Goal: Information Seeking & Learning: Check status

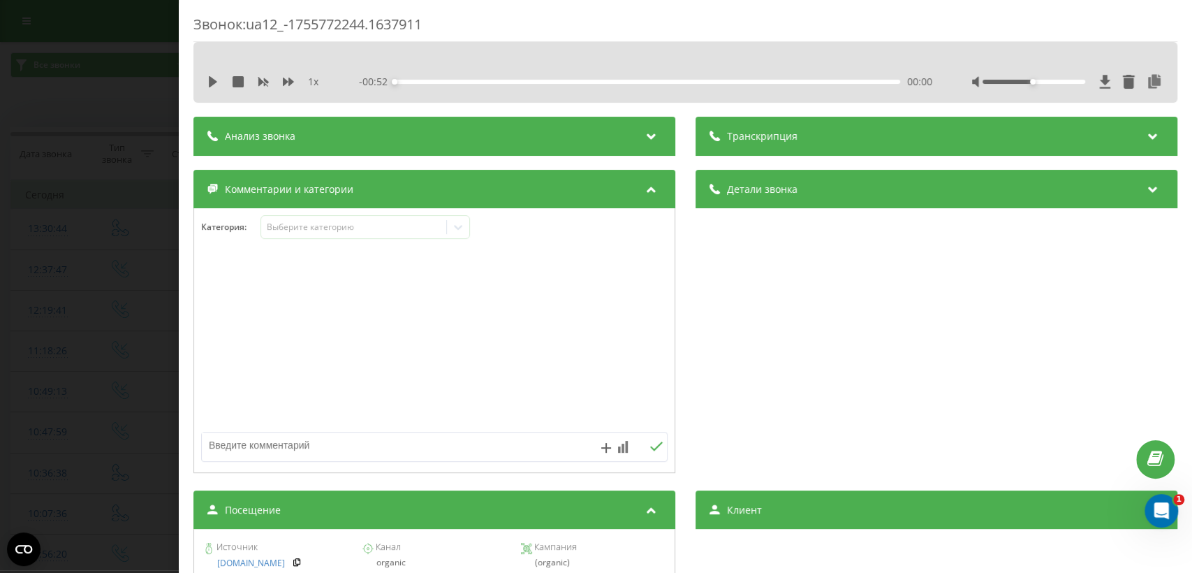
click at [117, 275] on div "Звонок : ua12_-1755772244.1637911 1 x - 00:52 00:00 00:00 Транскрипция Для анал…" at bounding box center [596, 286] width 1192 height 573
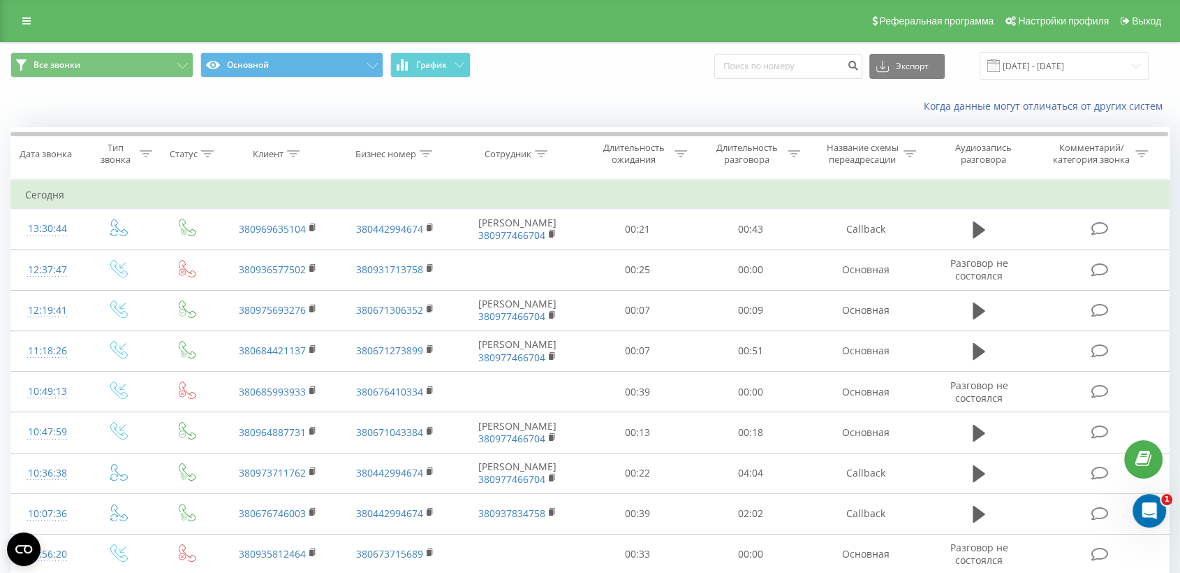
click at [17, 31] on div "Реферальная программа Настройки профиля Выход" at bounding box center [590, 21] width 1180 height 42
click at [21, 27] on link at bounding box center [26, 21] width 25 height 20
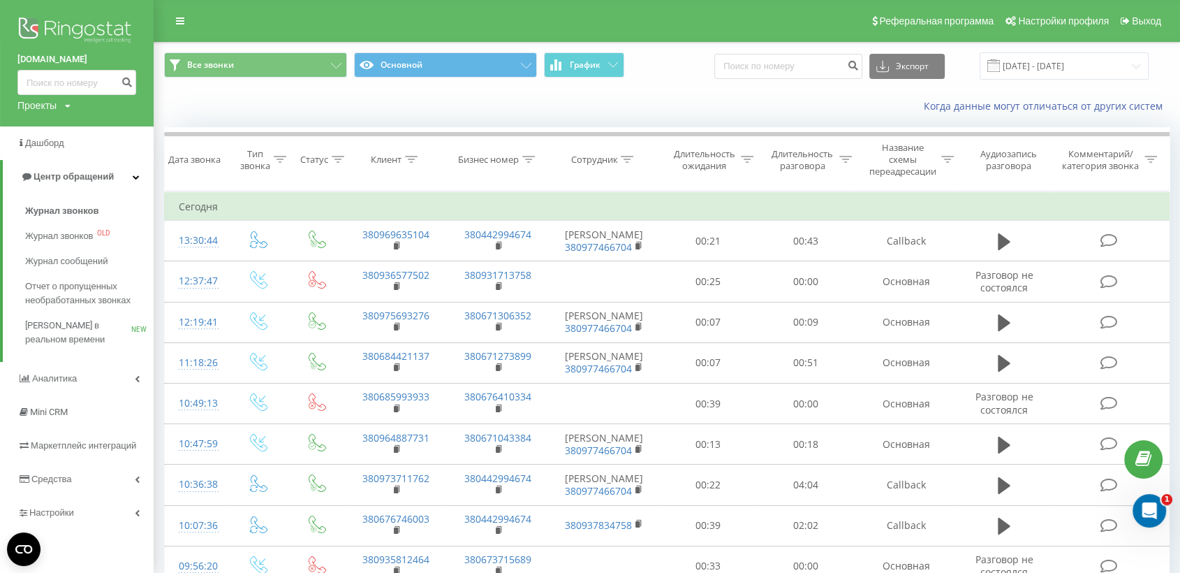
click at [61, 20] on img at bounding box center [76, 31] width 119 height 35
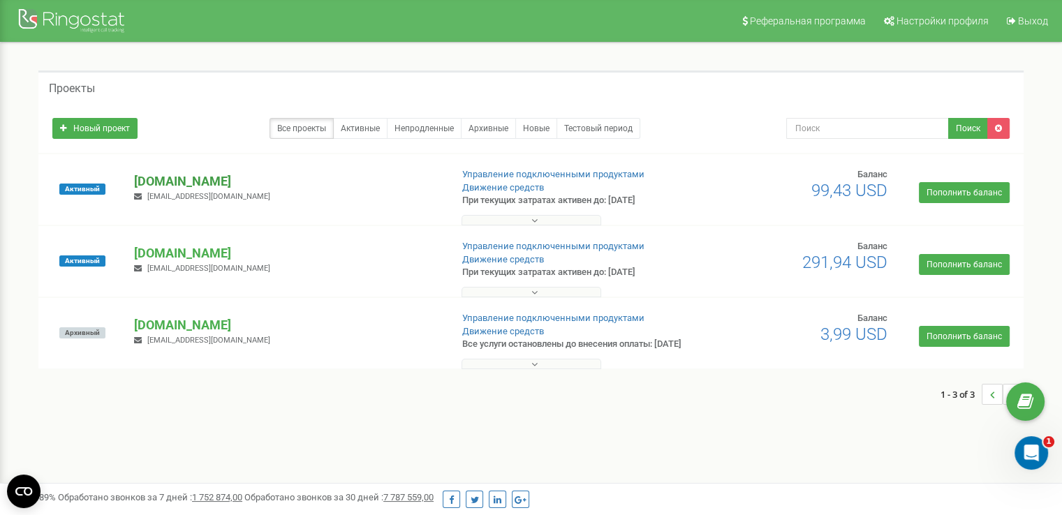
click at [213, 182] on p "[DOMAIN_NAME]" at bounding box center [286, 182] width 305 height 18
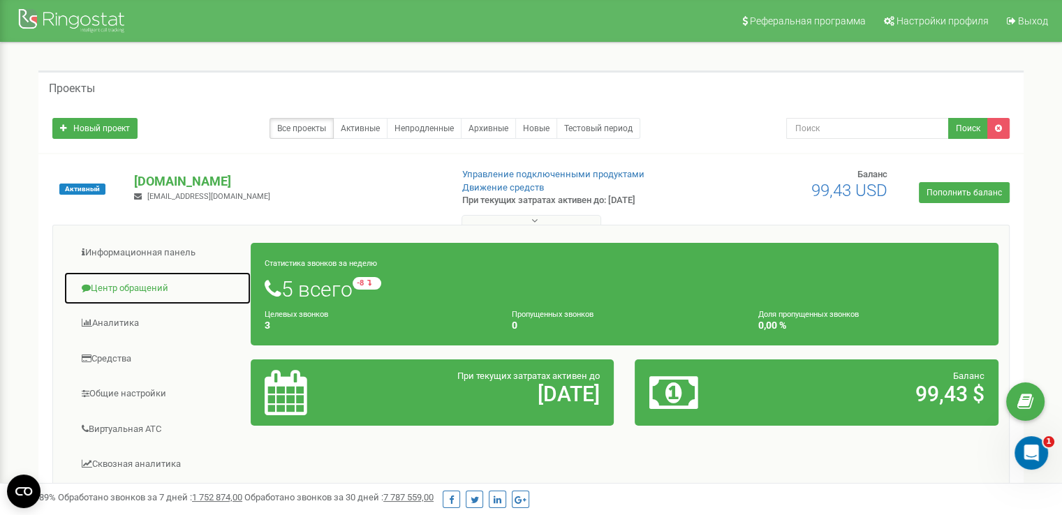
click at [136, 291] on link "Центр обращений" at bounding box center [158, 289] width 188 height 34
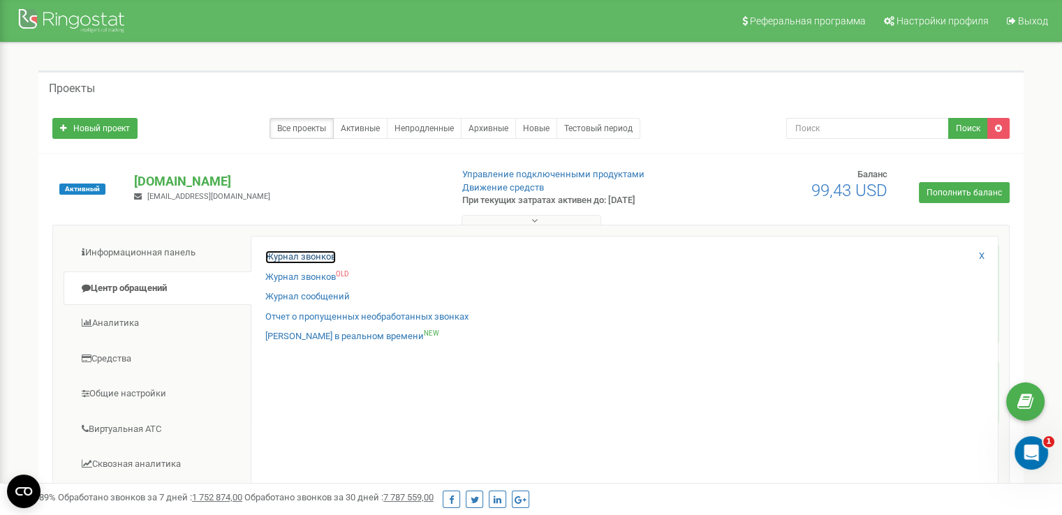
click at [279, 258] on link "Журнал звонков" at bounding box center [300, 257] width 71 height 13
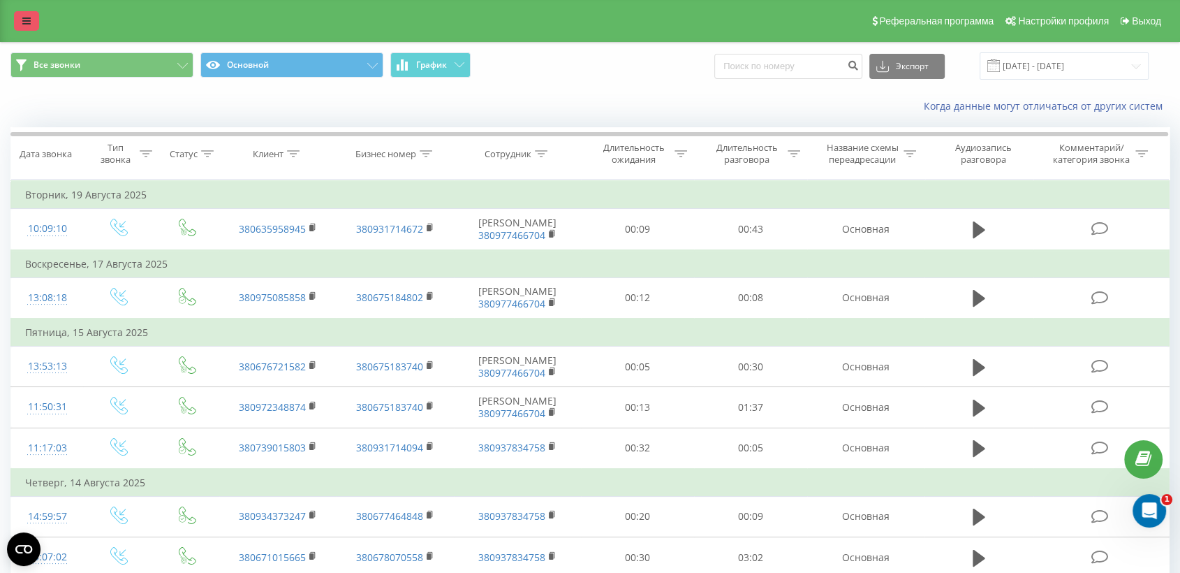
click at [22, 12] on link at bounding box center [26, 21] width 25 height 20
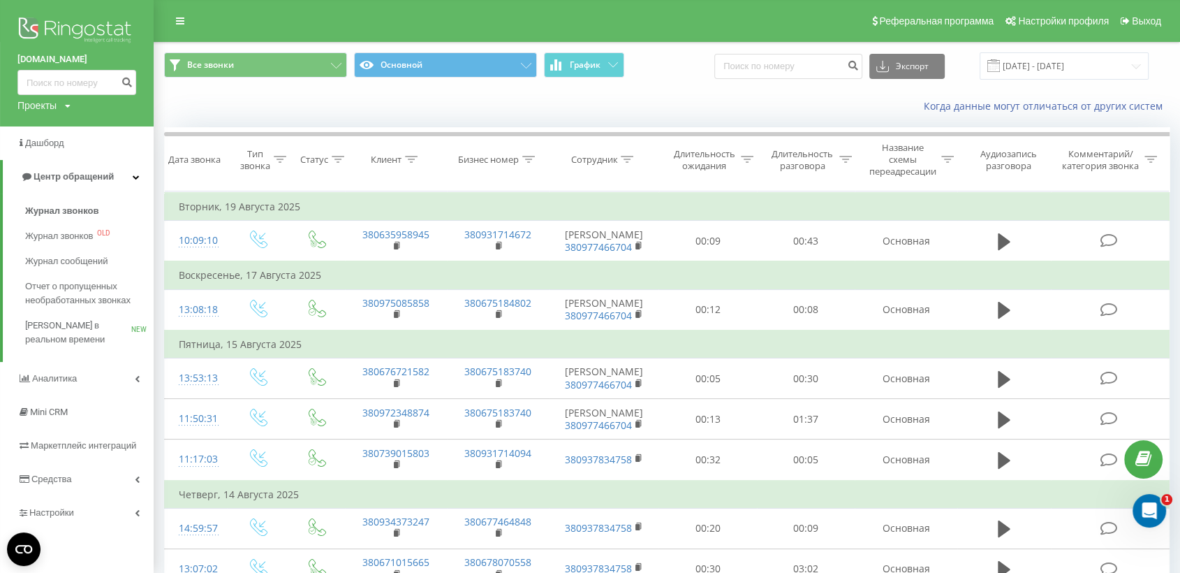
click at [101, 27] on img at bounding box center [76, 31] width 119 height 35
click at [89, 25] on img at bounding box center [76, 31] width 119 height 35
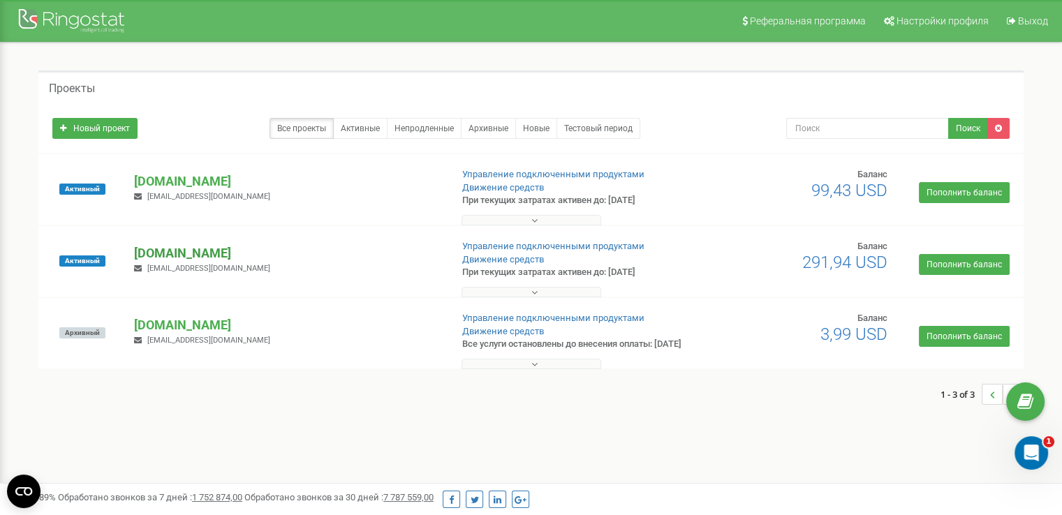
click at [176, 256] on p "[DOMAIN_NAME]" at bounding box center [286, 253] width 305 height 18
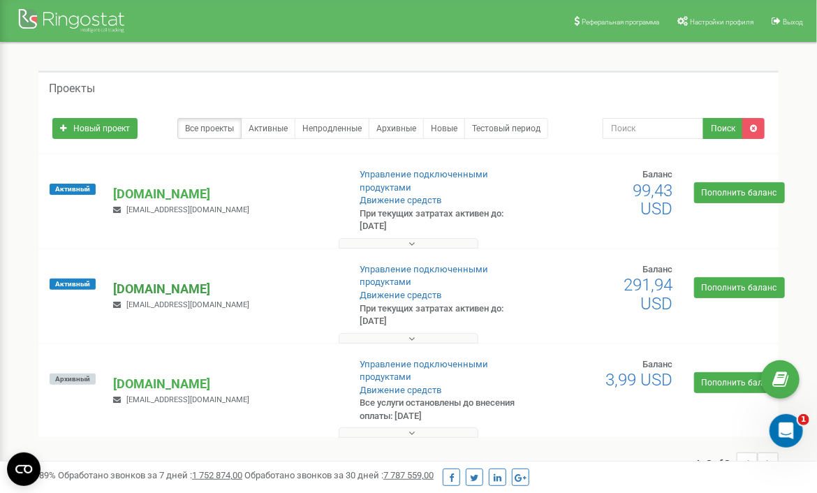
click at [186, 286] on p "[DOMAIN_NAME]" at bounding box center [226, 289] width 224 height 18
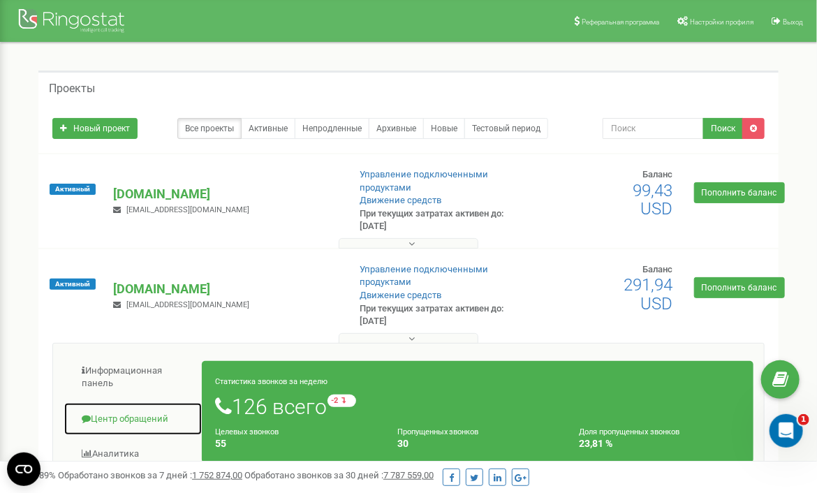
click at [117, 420] on link "Центр обращений" at bounding box center [133, 419] width 139 height 34
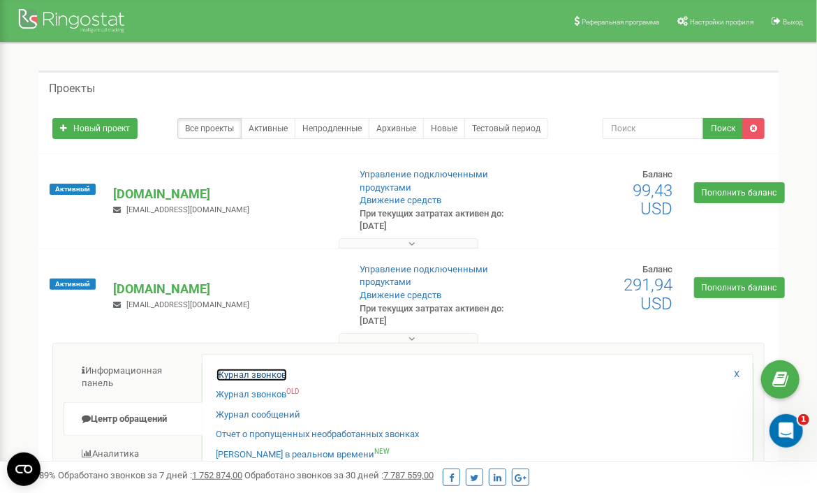
click at [224, 370] on link "Журнал звонков" at bounding box center [252, 375] width 71 height 13
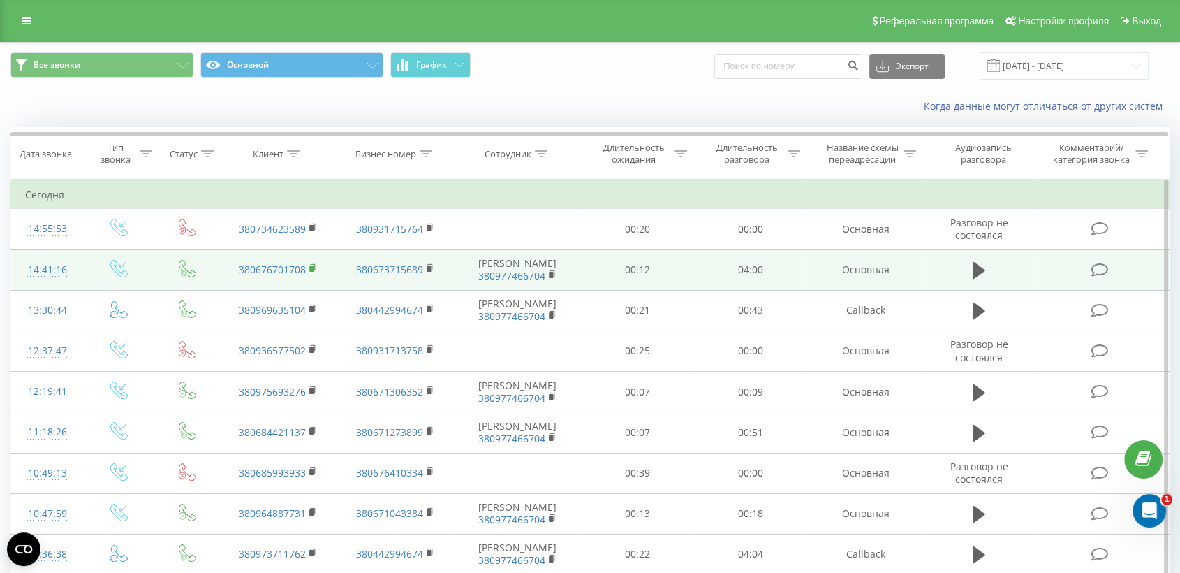
click at [309, 268] on rect at bounding box center [311, 268] width 4 height 6
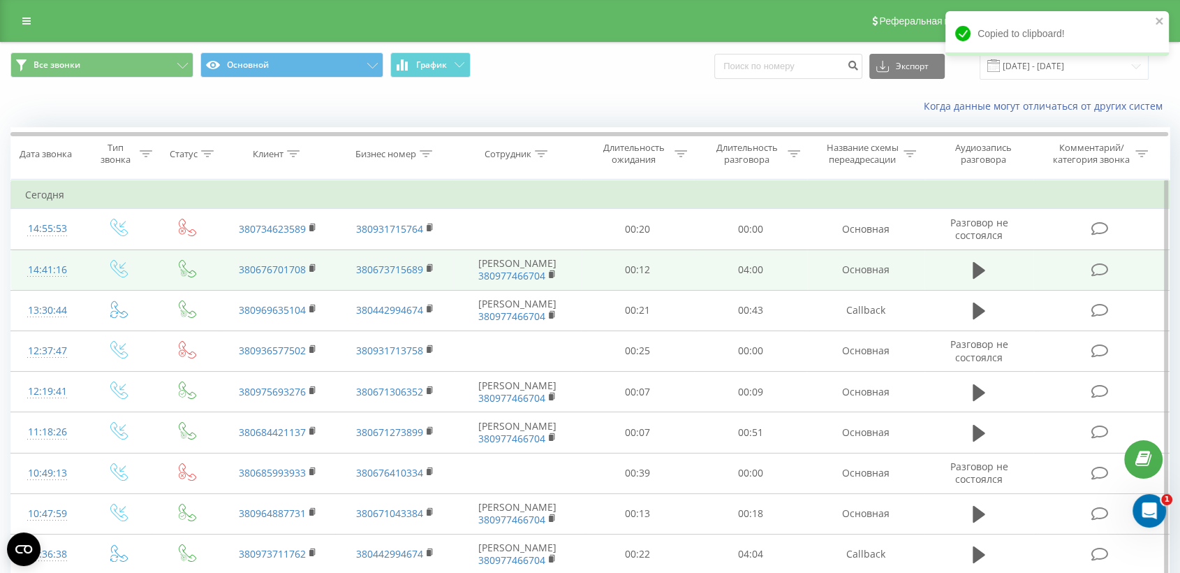
click at [1055, 277] on td at bounding box center [1102, 269] width 136 height 41
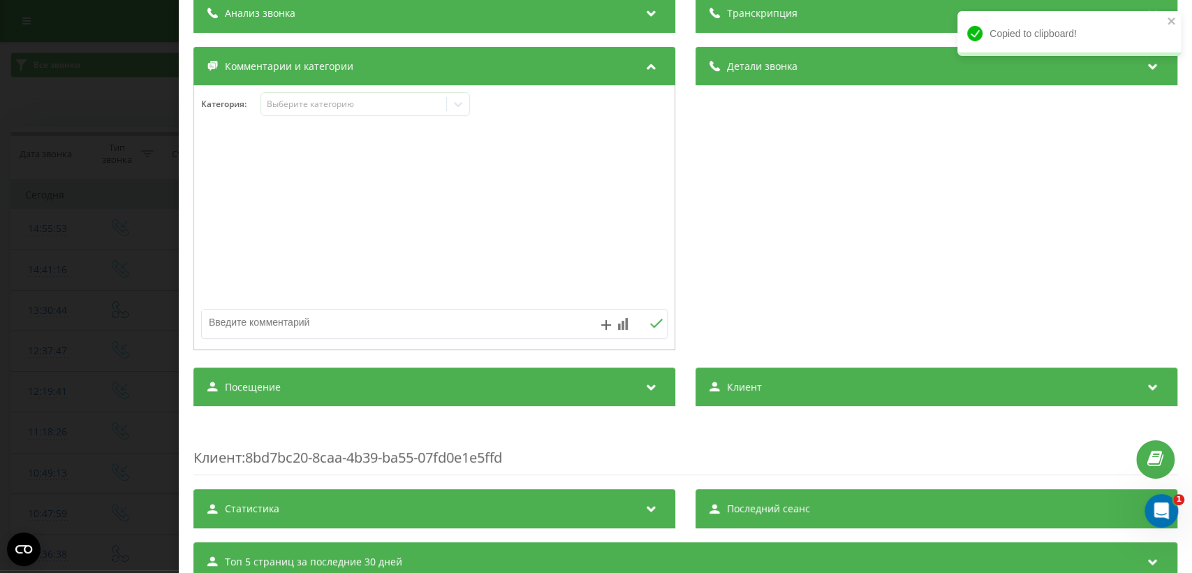
scroll to position [227, 0]
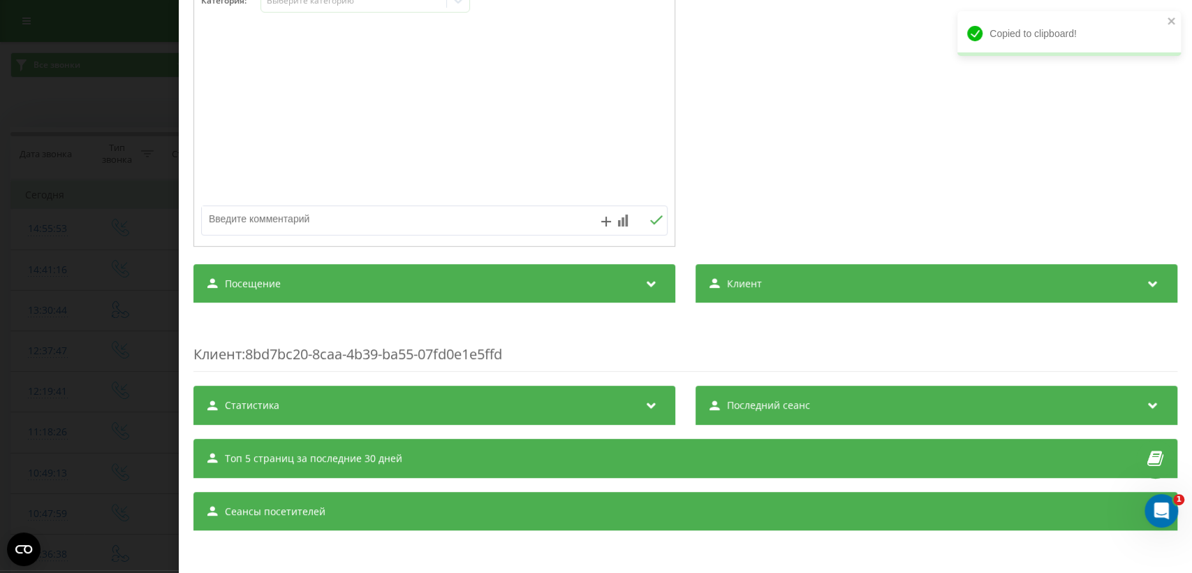
click at [613, 284] on div "Посещение" at bounding box center [434, 283] width 482 height 39
